Goal: Task Accomplishment & Management: Use online tool/utility

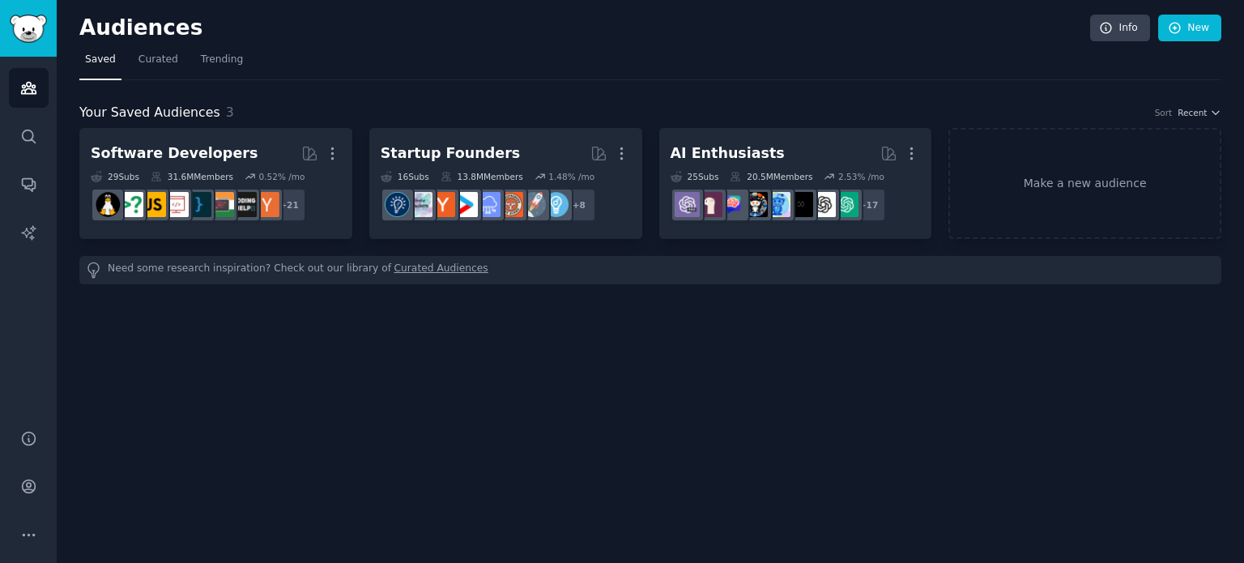
drag, startPoint x: 217, startPoint y: 61, endPoint x: 321, endPoint y: 55, distance: 104.6
click at [217, 61] on span "Trending" at bounding box center [222, 60] width 42 height 15
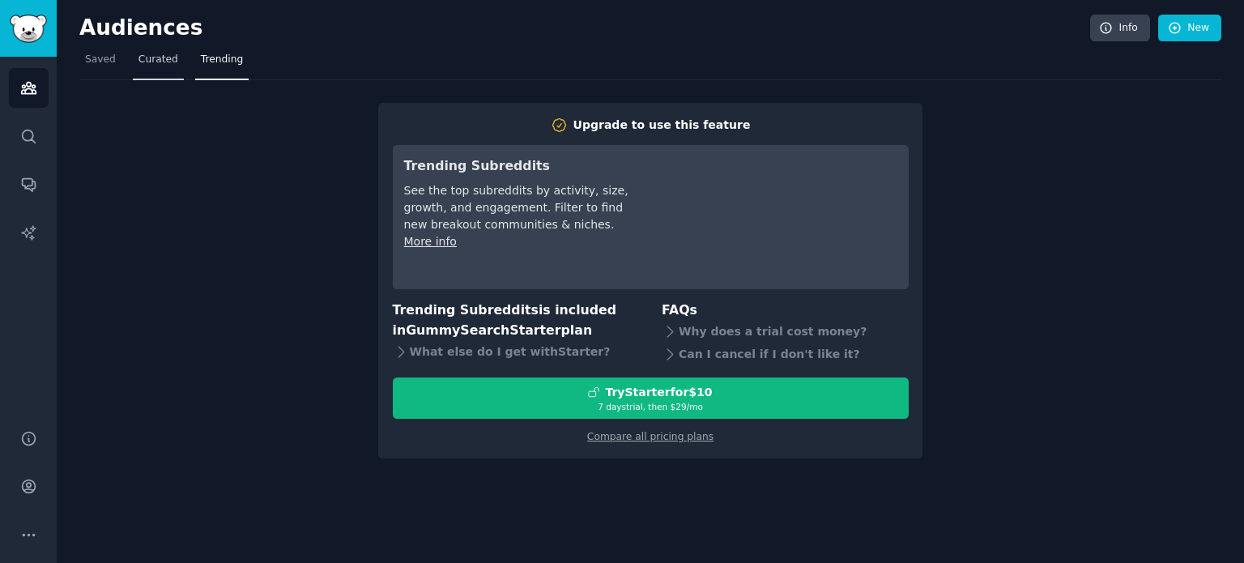
click at [148, 64] on span "Curated" at bounding box center [158, 60] width 40 height 15
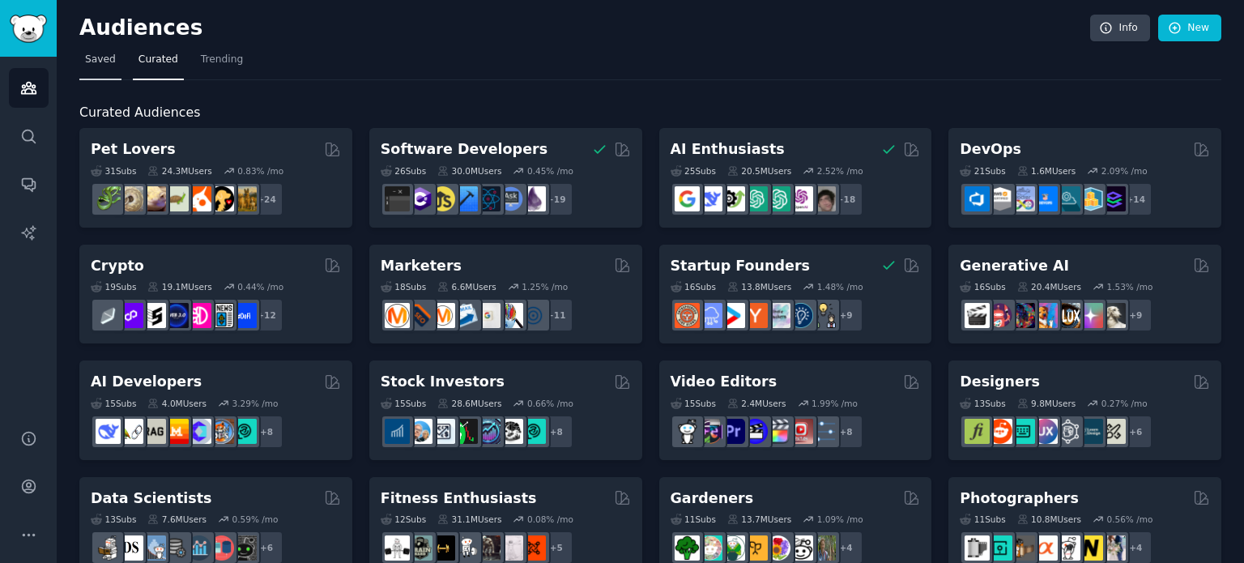
click at [100, 57] on span "Saved" at bounding box center [100, 60] width 31 height 15
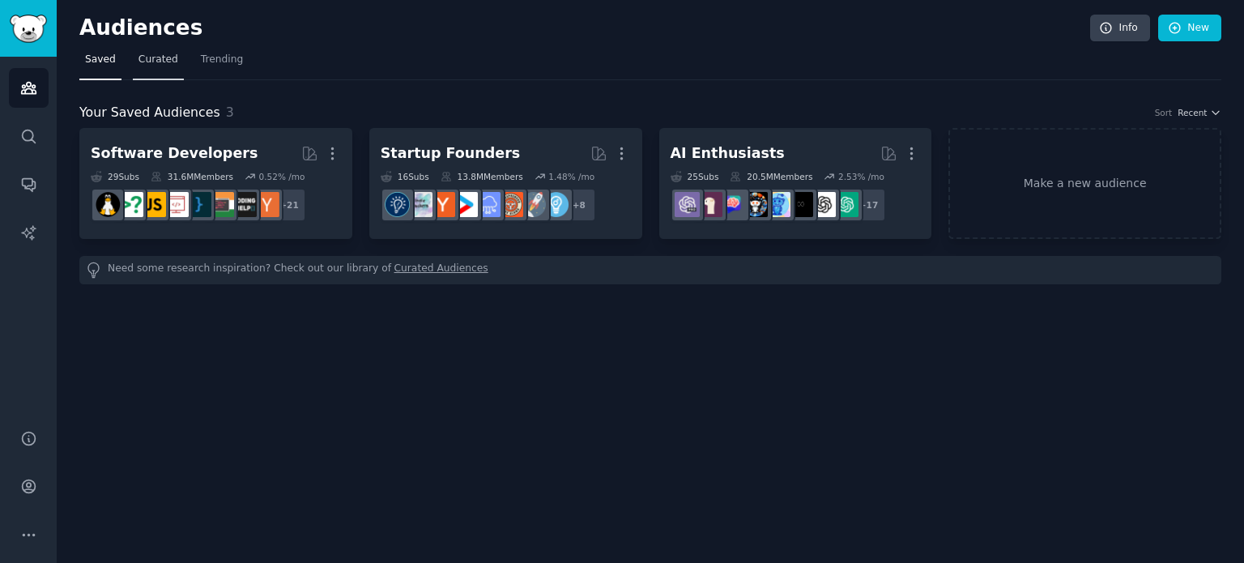
click at [150, 56] on span "Curated" at bounding box center [158, 60] width 40 height 15
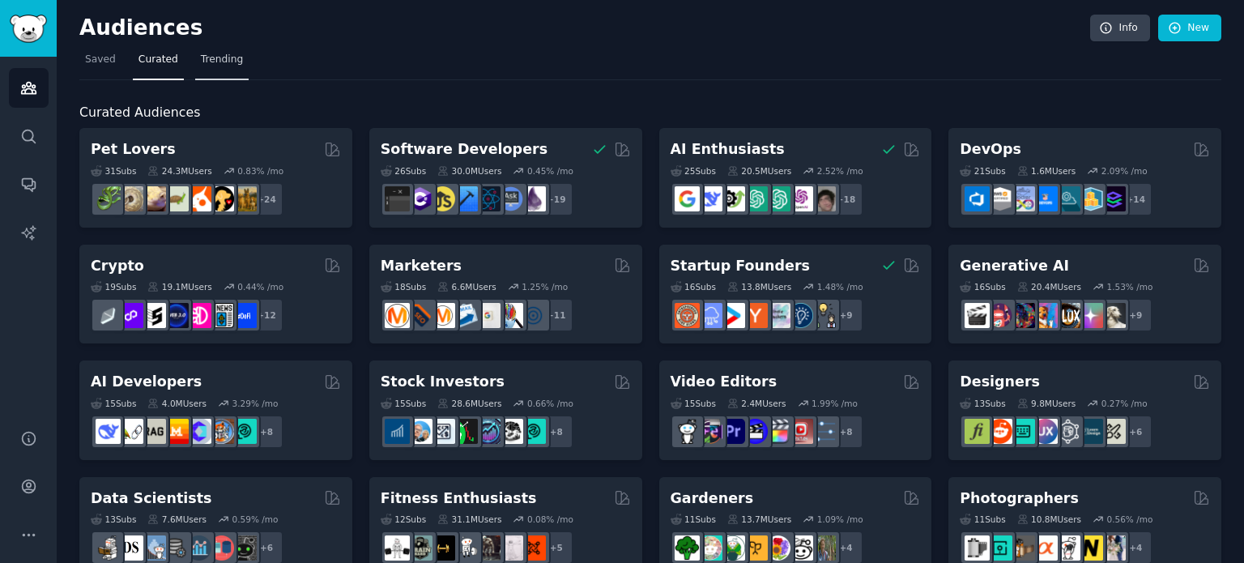
click at [207, 53] on span "Trending" at bounding box center [222, 60] width 42 height 15
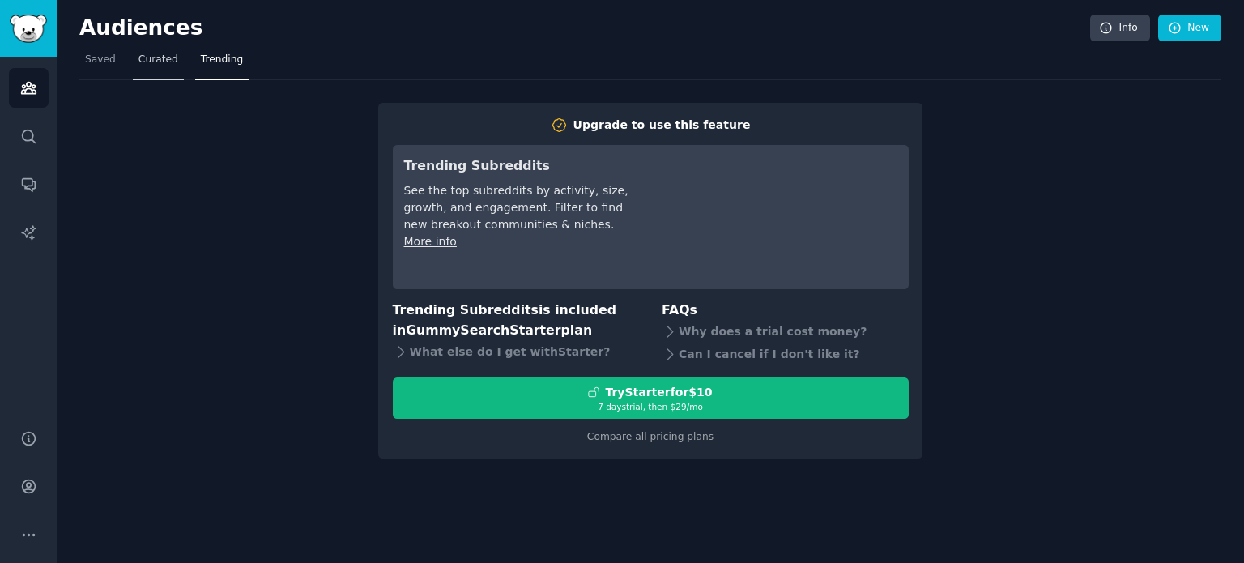
click at [165, 61] on span "Curated" at bounding box center [158, 60] width 40 height 15
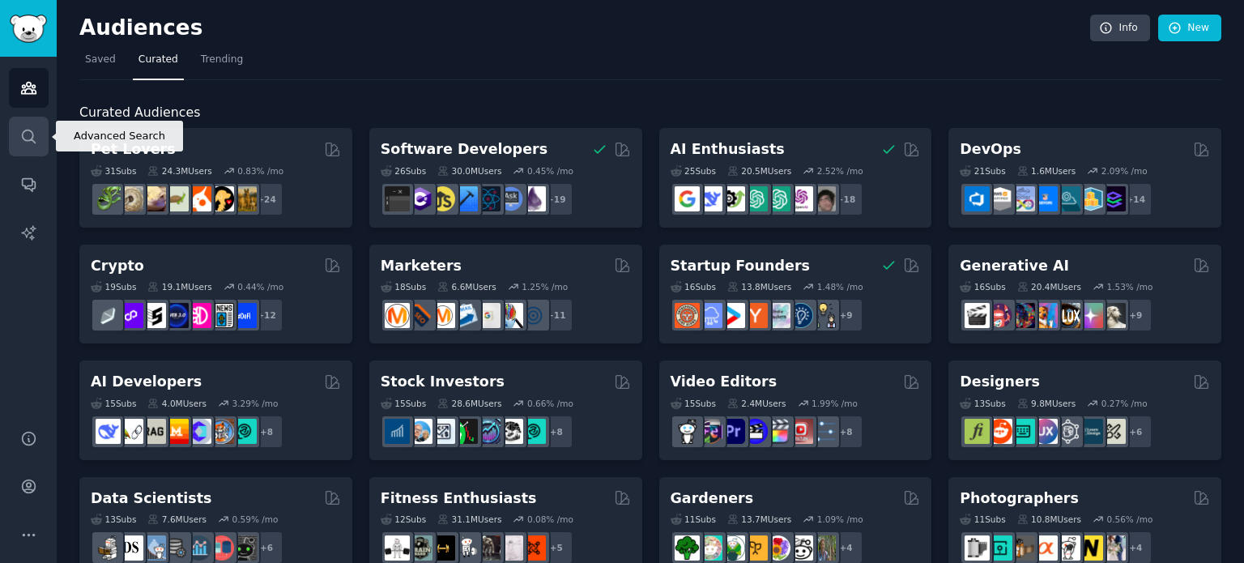
click at [41, 128] on link "Search" at bounding box center [29, 137] width 40 height 40
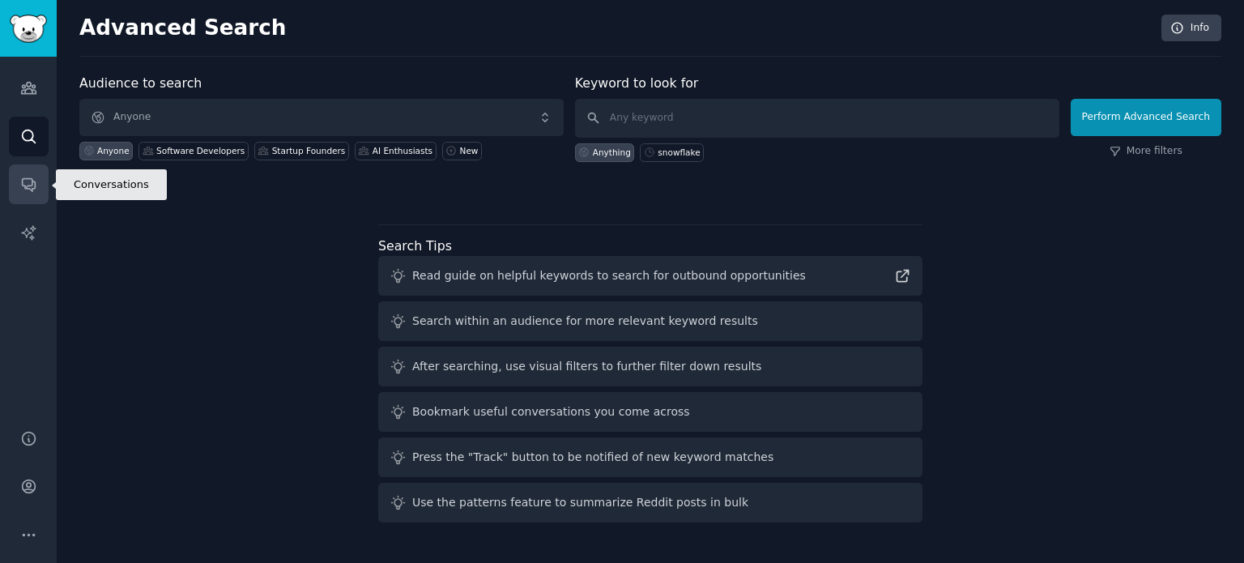
click at [22, 180] on icon "Sidebar" at bounding box center [28, 185] width 13 height 13
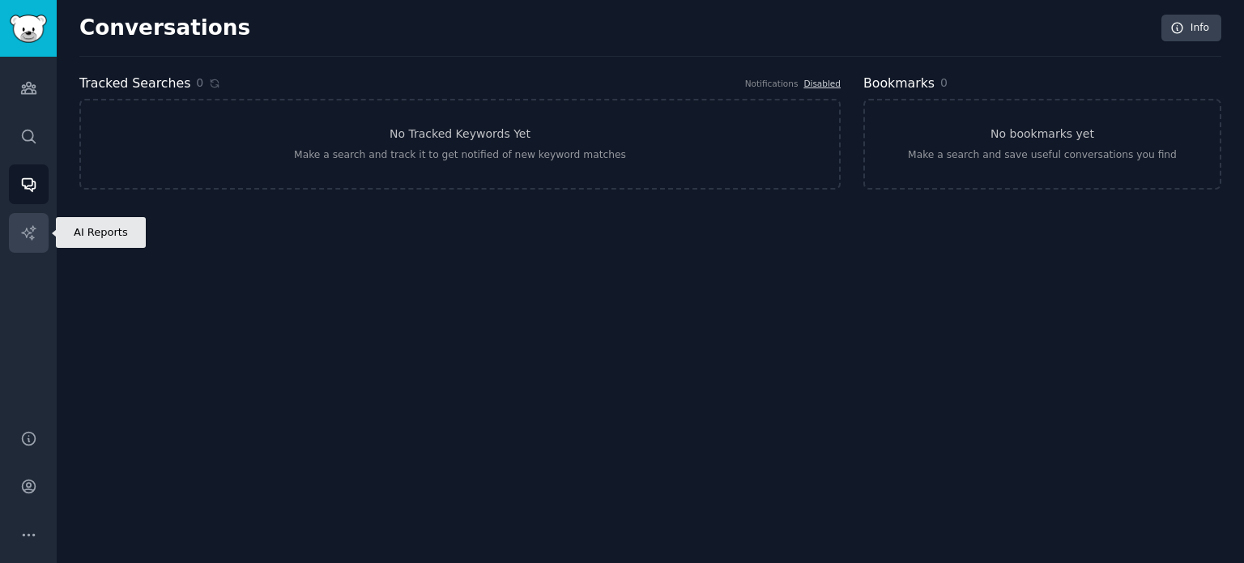
click at [30, 230] on icon "Sidebar" at bounding box center [28, 232] width 17 height 17
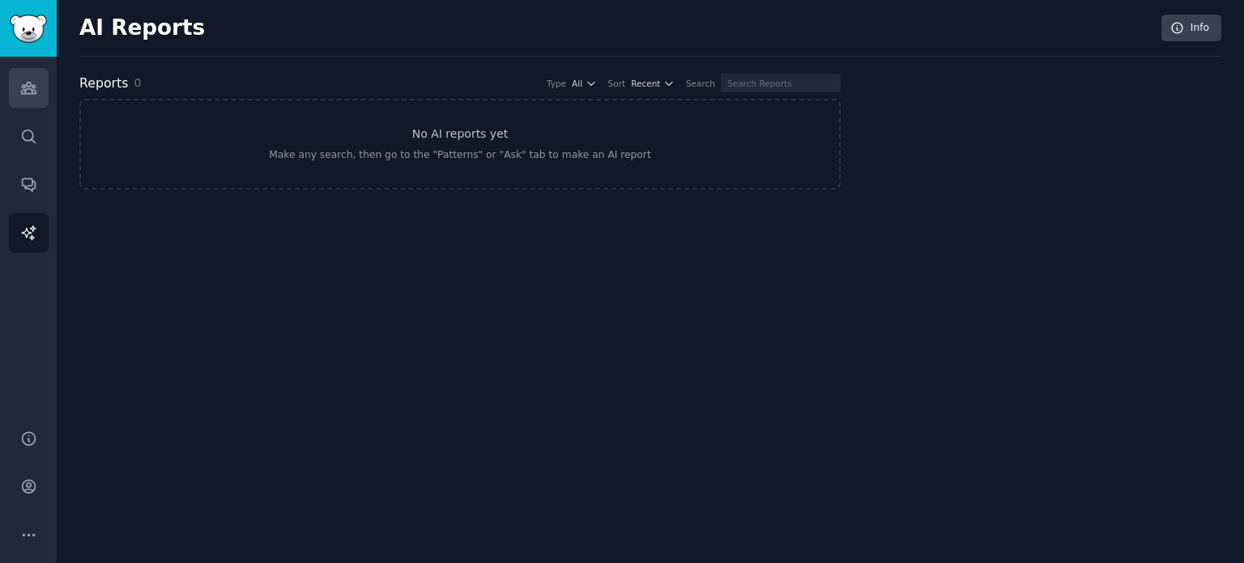
click at [21, 88] on icon "Sidebar" at bounding box center [28, 87] width 17 height 17
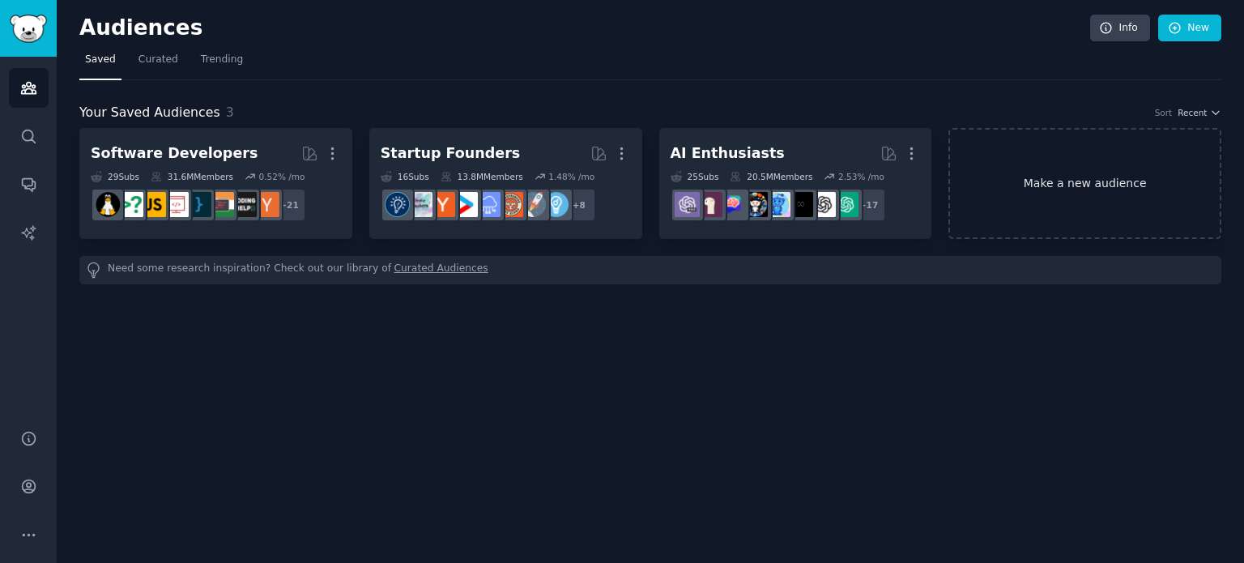
click at [1106, 179] on link "Make a new audience" at bounding box center [1084, 183] width 273 height 111
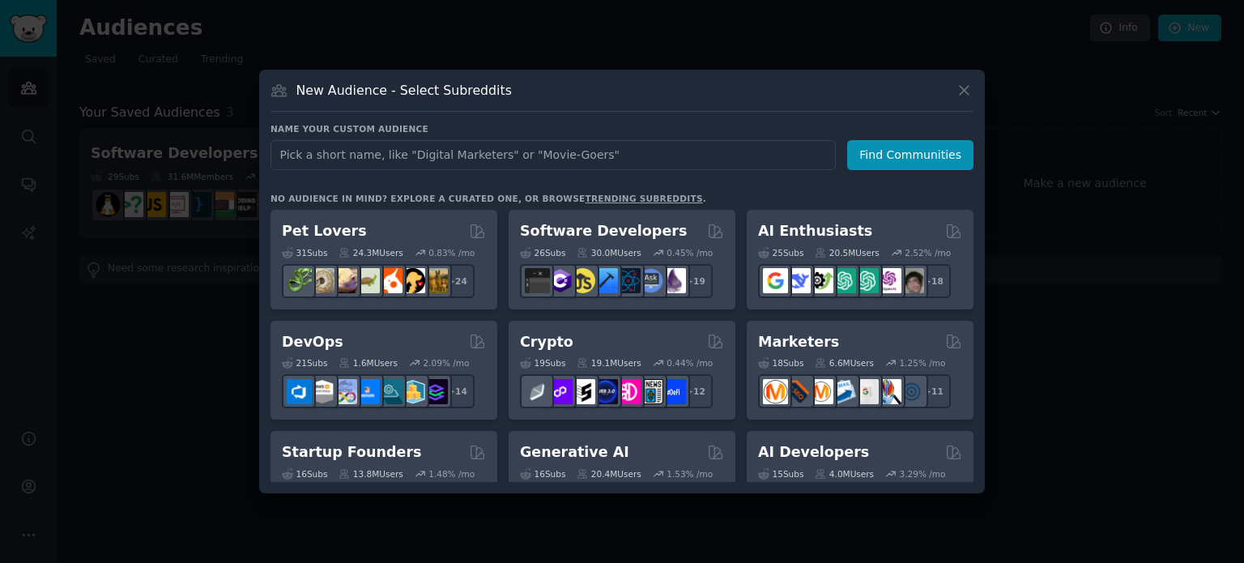
click at [508, 158] on input "text" at bounding box center [552, 155] width 565 height 30
type input "stocks"
click at [903, 147] on button "Find Communities" at bounding box center [910, 155] width 126 height 30
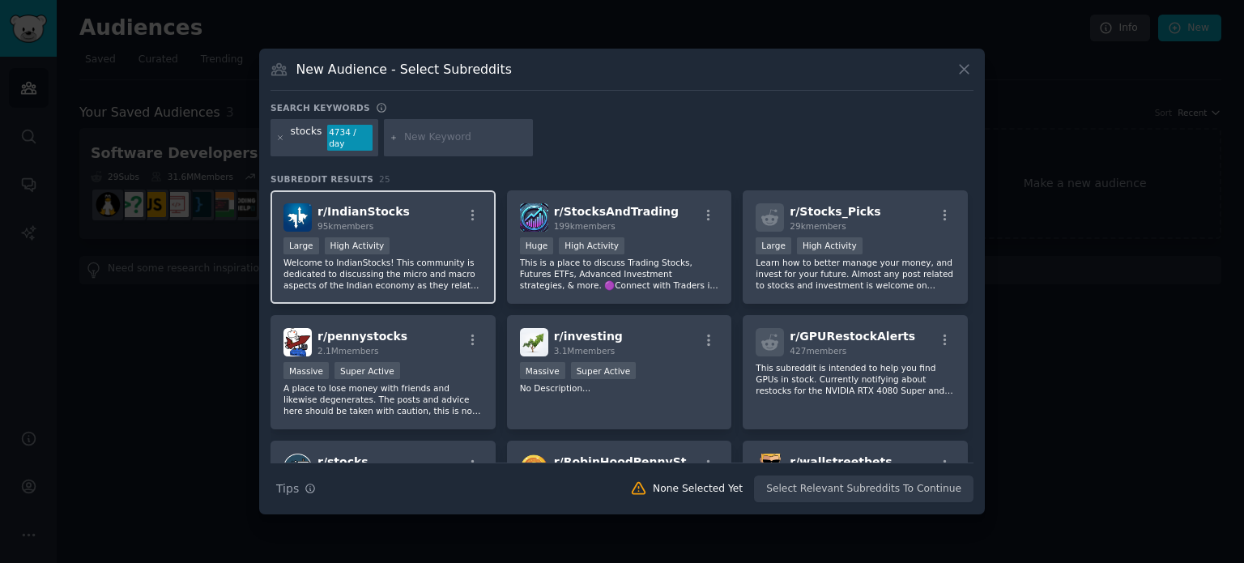
click at [428, 210] on div "r/ IndianStocks 95k members" at bounding box center [382, 217] width 199 height 28
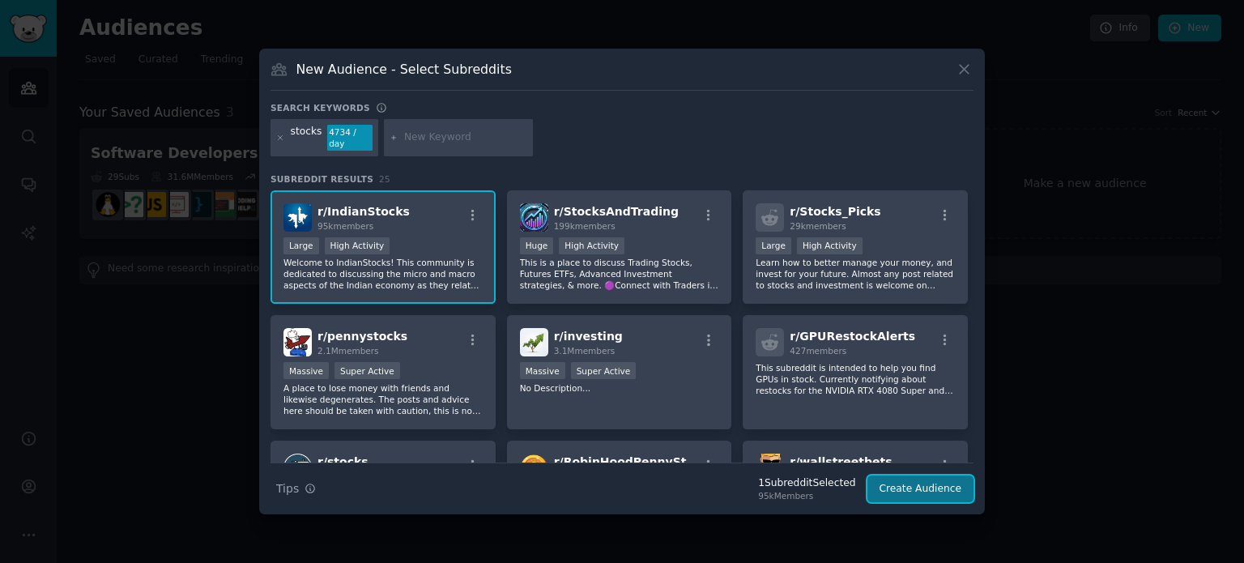
click at [921, 486] on button "Create Audience" at bounding box center [920, 489] width 107 height 28
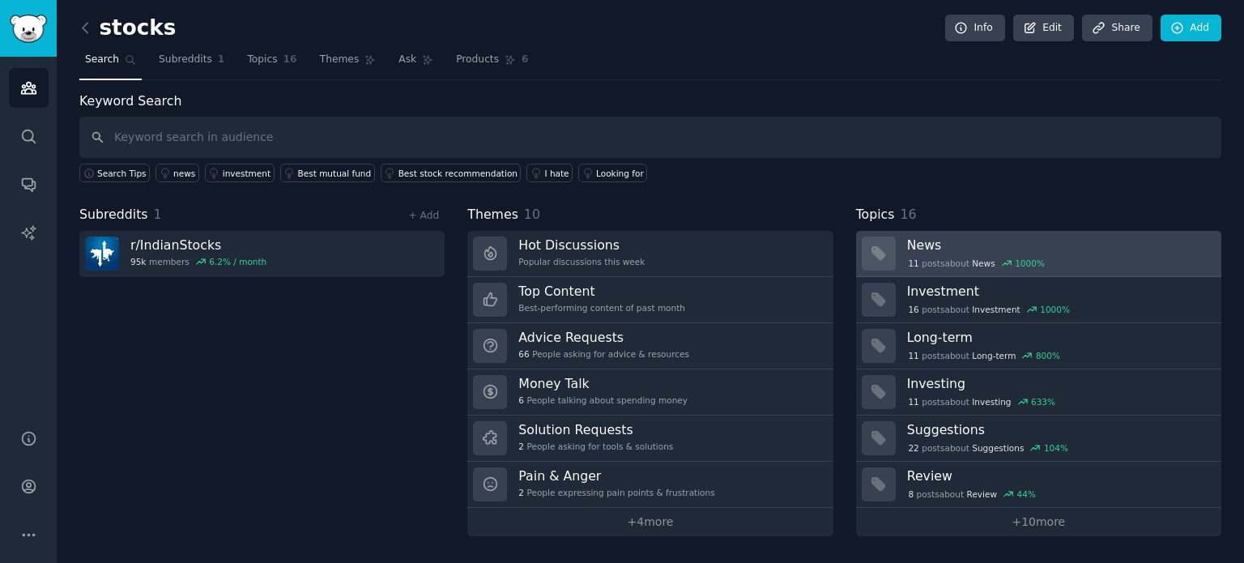
click at [949, 253] on div "11 post s about News 1000 %" at bounding box center [1058, 261] width 303 height 17
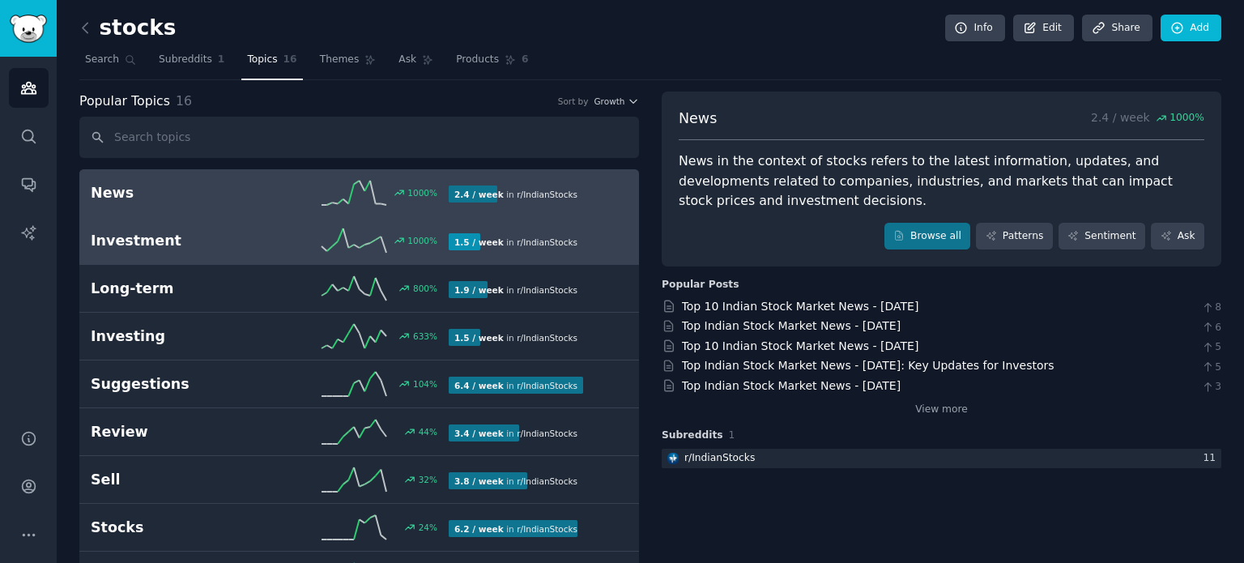
click at [214, 245] on h2 "Investment" at bounding box center [180, 241] width 179 height 20
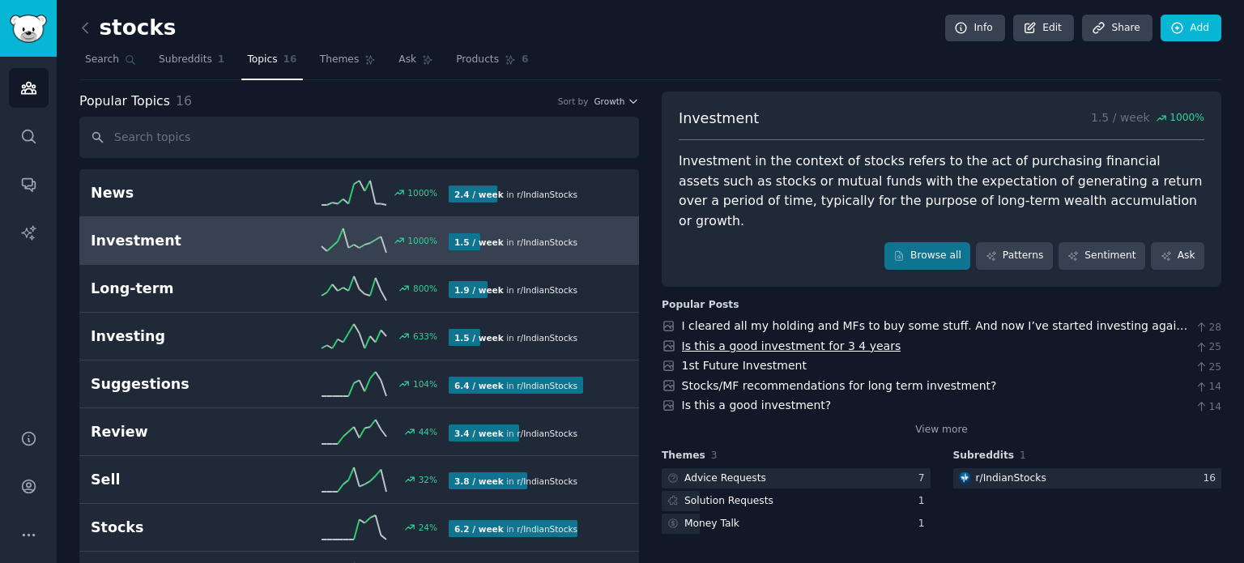
click at [747, 339] on link "Is this a good investment for 3 4 years" at bounding box center [791, 345] width 219 height 13
click at [735, 379] on link "Stocks/MF recommendations for long term investment?" at bounding box center [839, 385] width 315 height 13
